Goal: Transaction & Acquisition: Purchase product/service

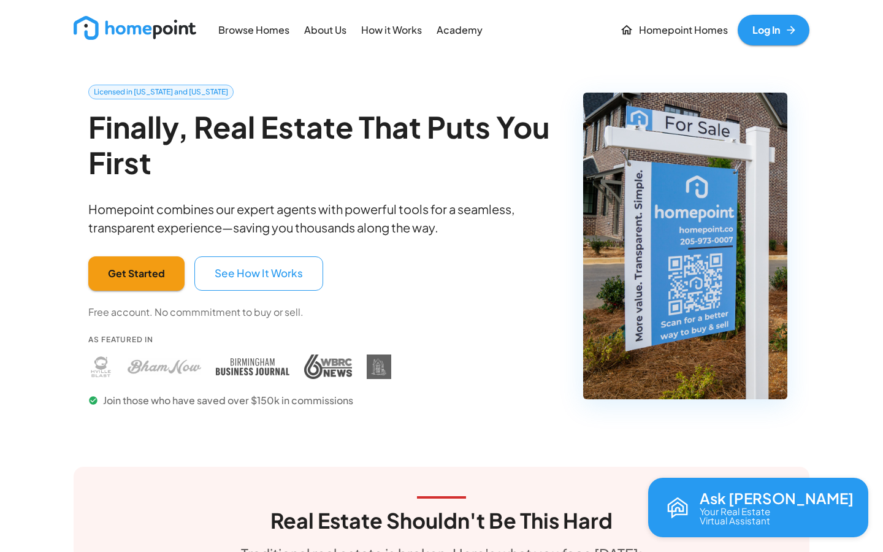
click at [639, 36] on p "Homepoint Homes" at bounding box center [683, 30] width 89 height 14
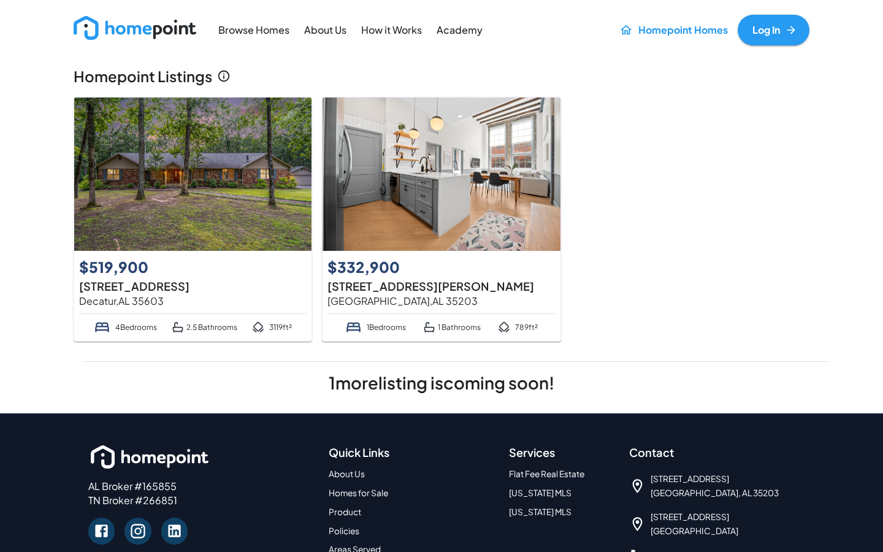
click at [196, 207] on img at bounding box center [192, 174] width 237 height 153
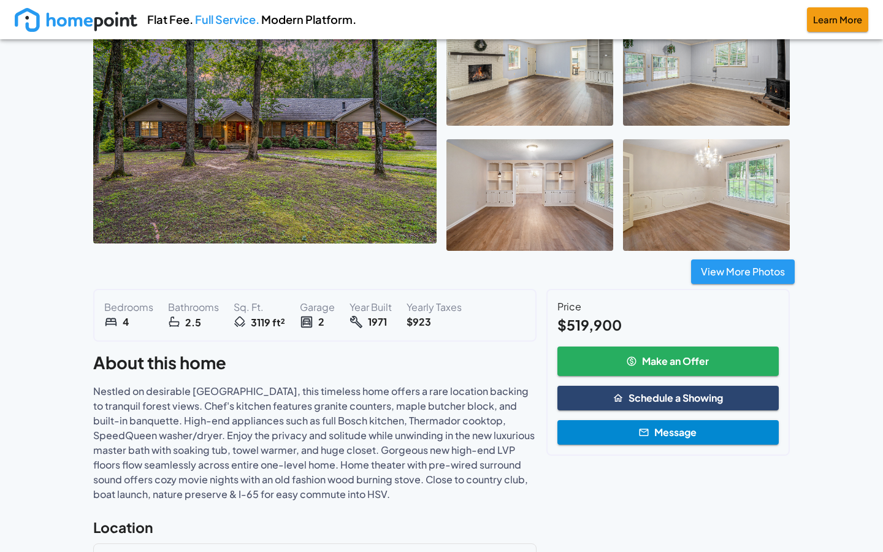
scroll to position [127, 0]
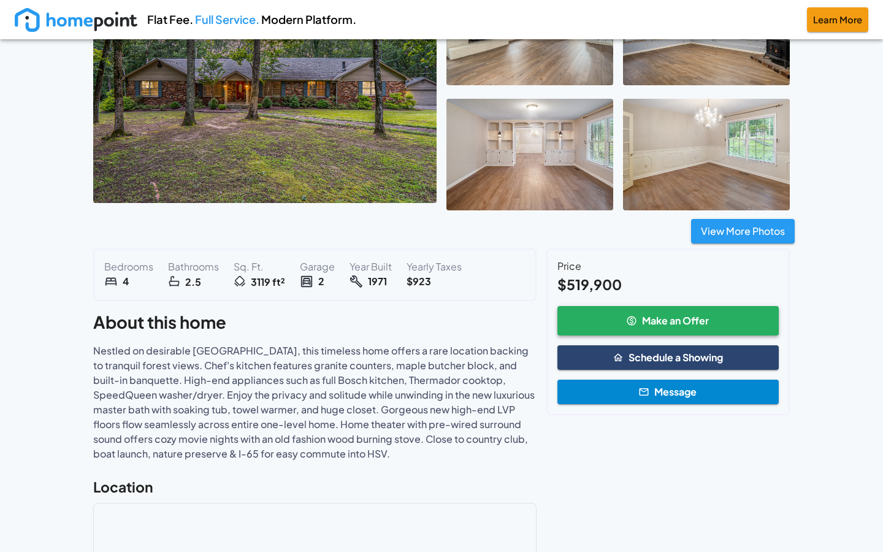
click at [645, 316] on button "Make an Offer" at bounding box center [668, 320] width 221 height 29
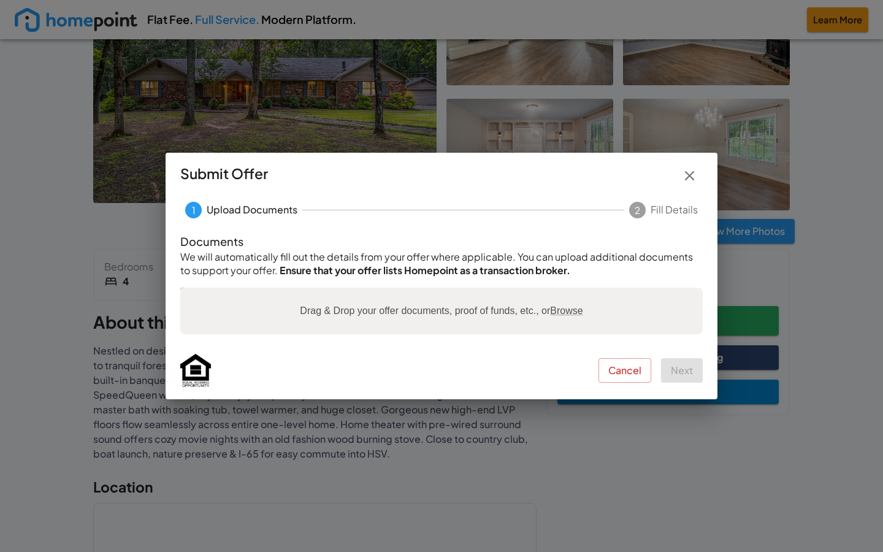
click at [698, 177] on button "button" at bounding box center [690, 176] width 26 height 26
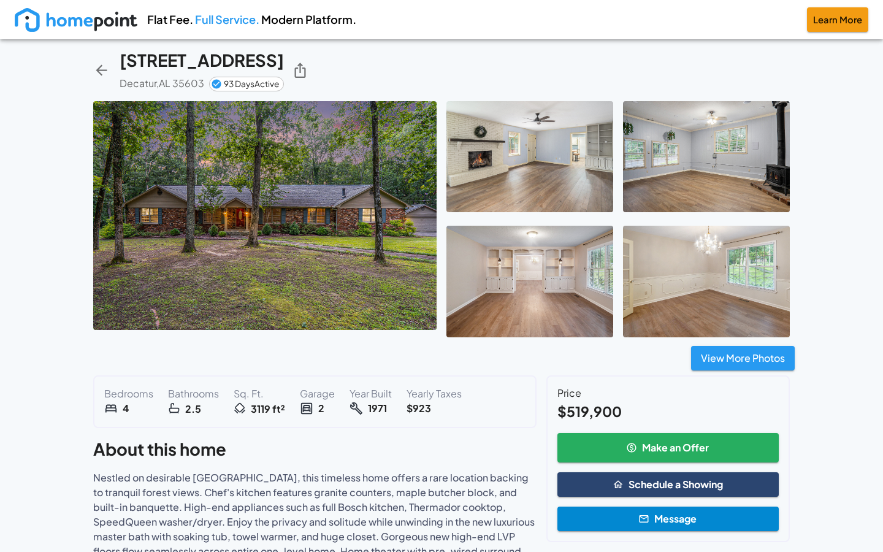
scroll to position [0, 0]
click at [90, 18] on img at bounding box center [76, 20] width 123 height 24
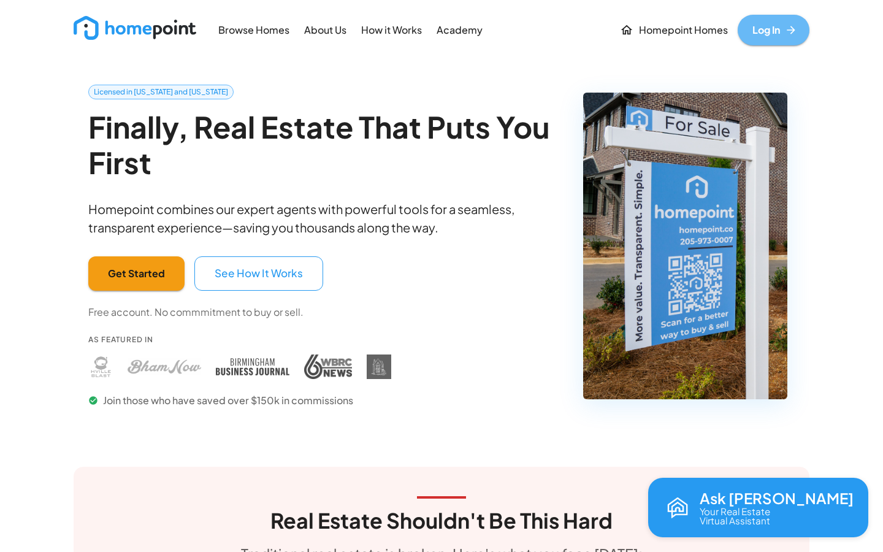
click at [754, 31] on link "Log In" at bounding box center [774, 30] width 72 height 31
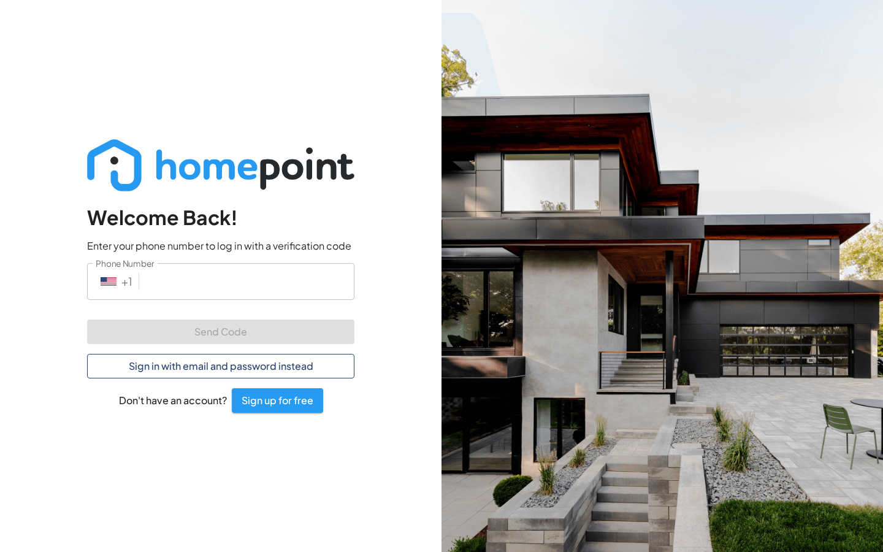
click at [191, 366] on button "Sign in with email and password instead" at bounding box center [220, 366] width 267 height 25
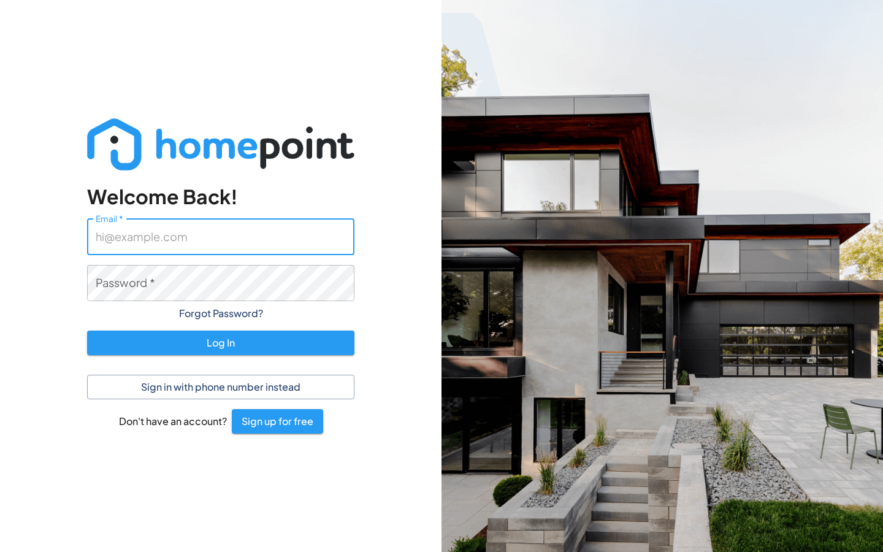
click at [162, 241] on input "Email   *" at bounding box center [220, 236] width 267 height 36
type input "[PERSON_NAME][EMAIL_ADDRESS][PERSON_NAME][DOMAIN_NAME]"
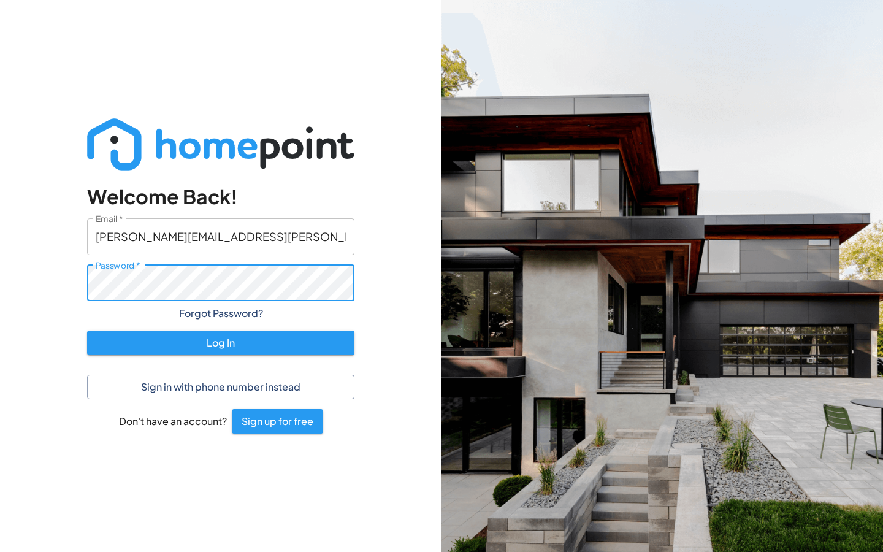
click at [221, 342] on button "Log In" at bounding box center [220, 343] width 267 height 25
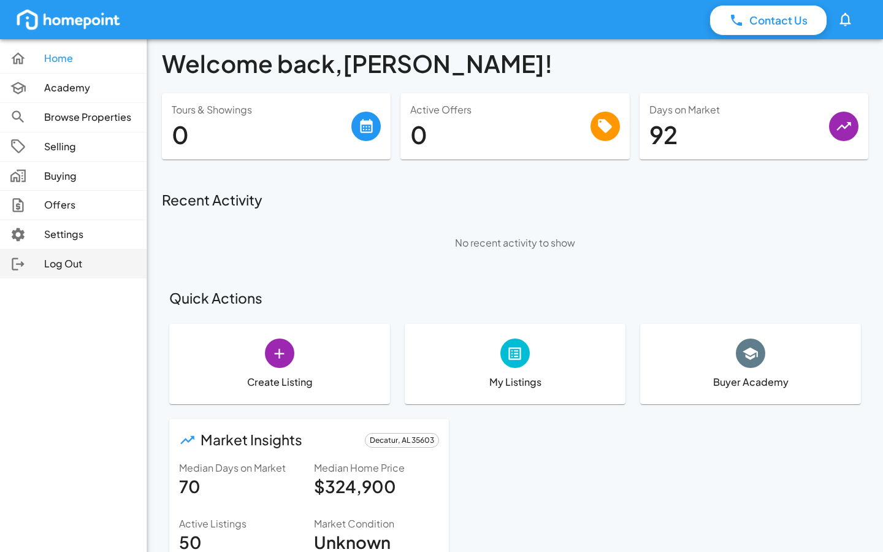
click at [16, 262] on icon at bounding box center [18, 264] width 17 height 17
